Goal: Transaction & Acquisition: Obtain resource

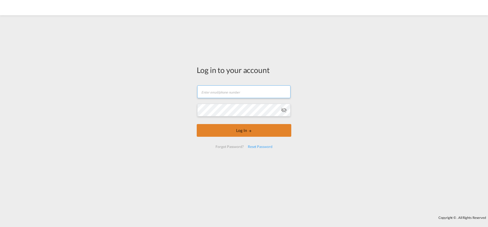
type input "[EMAIL_ADDRESS][PERSON_NAME][DOMAIN_NAME]"
click at [219, 130] on button "Log In" at bounding box center [244, 130] width 95 height 13
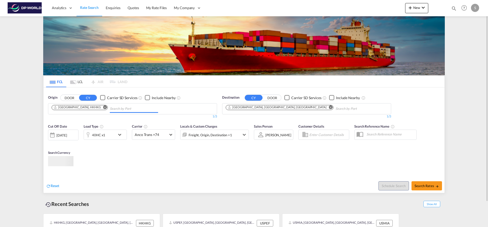
click at [110, 111] on input "Chips input." at bounding box center [134, 109] width 48 height 8
click at [103, 108] on md-icon "Remove" at bounding box center [105, 107] width 4 height 4
click at [88, 108] on input "Chips input." at bounding box center [76, 109] width 48 height 8
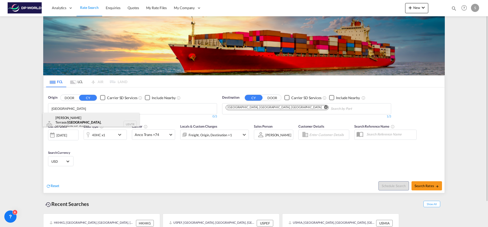
type input "ST LOUIS"
click at [105, 117] on div "Woodson Terrace/ St Louis , MO United States USVTR" at bounding box center [91, 124] width 97 height 23
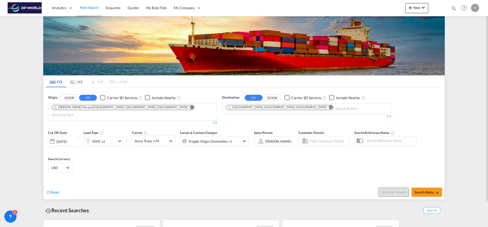
click at [329, 107] on md-icon "Remove" at bounding box center [331, 107] width 4 height 4
click at [267, 107] on input "Chips input." at bounding box center [250, 109] width 48 height 8
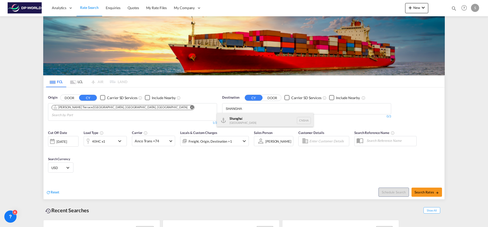
type input "SHANGHA"
click at [259, 116] on div "Shangha i China CNSHA" at bounding box center [265, 120] width 97 height 15
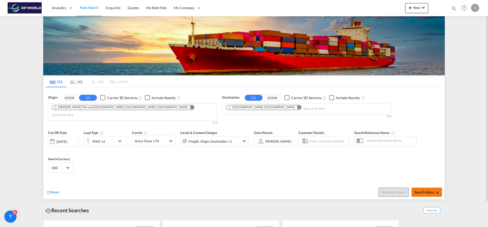
click at [412, 188] on button "Search Rates" at bounding box center [426, 192] width 30 height 9
type input "USVTR to CNSHA / 19 Sep 2025"
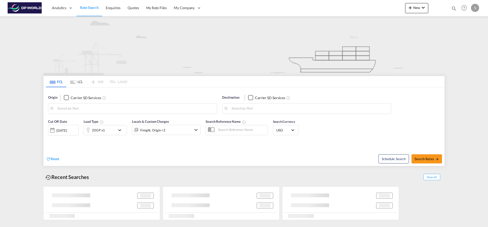
type input "[PERSON_NAME] Terrace/[GEOGRAPHIC_DATA], [GEOGRAPHIC_DATA], [GEOGRAPHIC_DATA]"
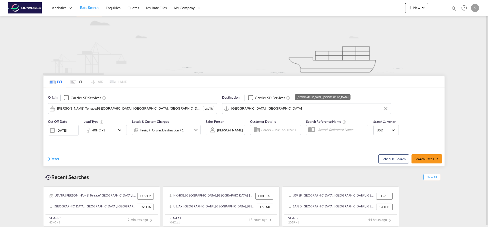
click at [262, 108] on input "[GEOGRAPHIC_DATA], [GEOGRAPHIC_DATA]" at bounding box center [309, 109] width 157 height 8
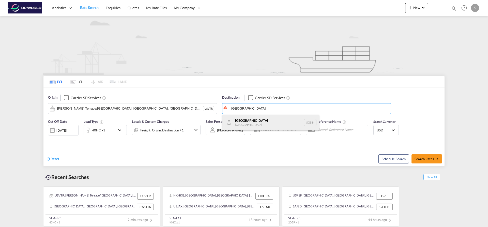
click at [262, 121] on div "Singapore [GEOGRAPHIC_DATA] [GEOGRAPHIC_DATA]" at bounding box center [270, 122] width 97 height 15
type input "[GEOGRAPHIC_DATA], SGSIN"
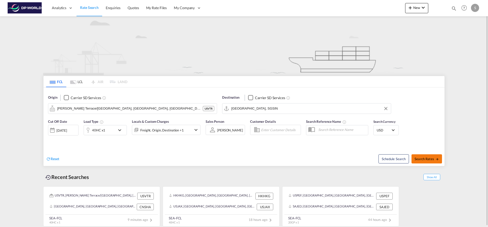
click at [424, 157] on span "Search Rates" at bounding box center [426, 159] width 24 height 4
type input "USVTR to SGSIN / [DATE]"
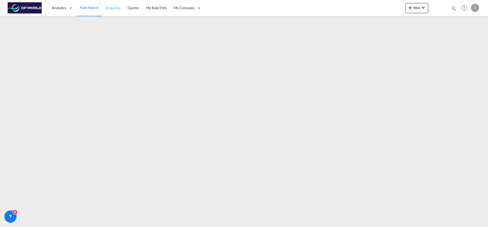
click at [117, 9] on span "Enquiries" at bounding box center [113, 8] width 15 height 4
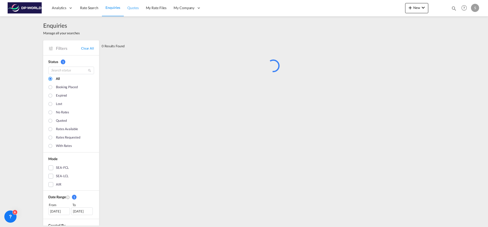
click at [132, 9] on span "Quotes" at bounding box center [132, 8] width 11 height 4
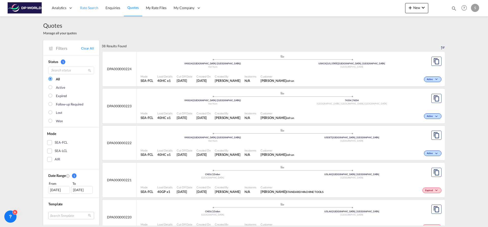
click at [97, 11] on link "Rate Search" at bounding box center [88, 8] width 25 height 17
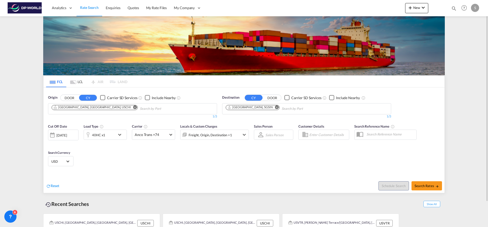
click at [123, 135] on md-icon "icon-chevron-down" at bounding box center [121, 135] width 9 height 6
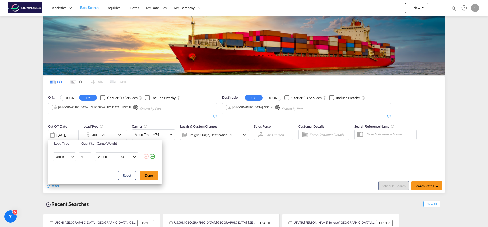
click at [184, 155] on div "Load Type Quantity Cargo Weight 40HC 20GP 40GP 40HC 45HC 20RE 40RE 40HR 20OT 40…" at bounding box center [244, 113] width 488 height 227
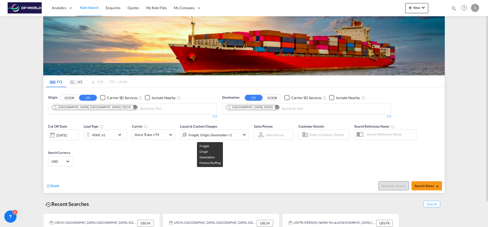
click at [206, 138] on div "Freight, Origin, Destination +1" at bounding box center [210, 134] width 43 height 7
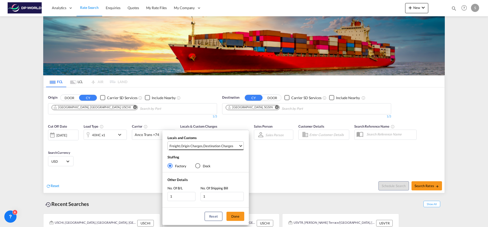
click at [237, 145] on span "Freight , Origin Charges , Destination Charges" at bounding box center [203, 146] width 69 height 5
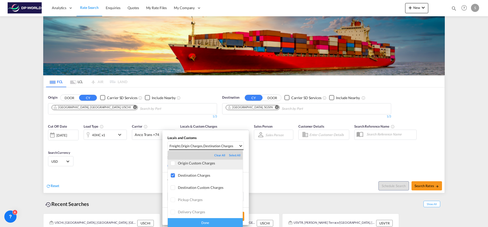
scroll to position [27, 0]
click at [265, 172] on md-backdrop at bounding box center [244, 113] width 488 height 227
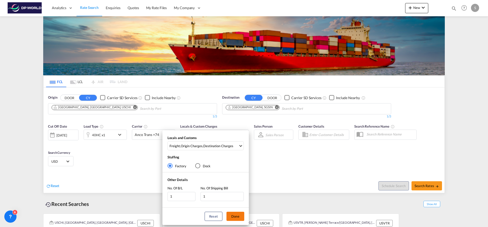
click at [232, 217] on button "Done" at bounding box center [235, 216] width 18 height 9
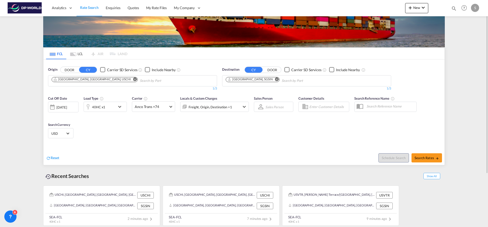
scroll to position [0, 0]
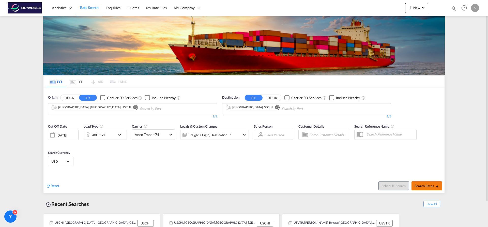
click at [416, 185] on span "Search Rates" at bounding box center [426, 186] width 24 height 4
type input "USCHI to SGSIN / [DATE]"
